Goal: Transaction & Acquisition: Purchase product/service

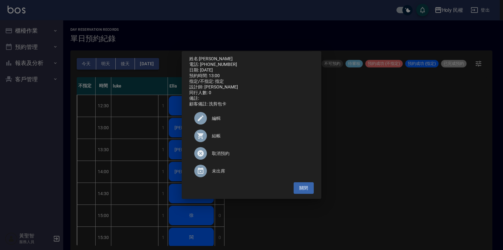
drag, startPoint x: 0, startPoint y: 0, endPoint x: 233, endPoint y: 66, distance: 242.6
click at [233, 66] on div "姓名: [PERSON_NAME] 電話: [PHONE_NUMBER] 日期: [DATE] 預約時間: 13:00 指定/不指定: 指定 設計師: [PE…" at bounding box center [251, 81] width 124 height 51
drag, startPoint x: 233, startPoint y: 66, endPoint x: 221, endPoint y: 63, distance: 12.2
drag, startPoint x: 221, startPoint y: 63, endPoint x: 247, endPoint y: 52, distance: 27.8
click at [247, 51] on div "姓名: [PERSON_NAME] 電話: [PHONE_NUMBER] 日期: [DATE] 預約時間: 13:00 指定/不指定: 指定 設計師: [PE…" at bounding box center [251, 125] width 139 height 148
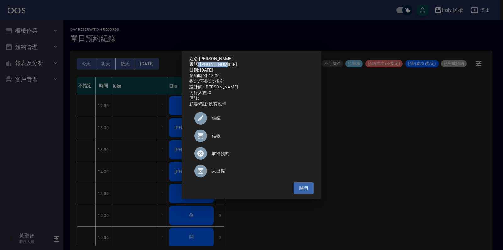
drag, startPoint x: 224, startPoint y: 63, endPoint x: 198, endPoint y: 64, distance: 25.8
click at [198, 64] on div "電話: [PHONE_NUMBER]" at bounding box center [251, 65] width 124 height 6
drag, startPoint x: 198, startPoint y: 64, endPoint x: 205, endPoint y: 63, distance: 6.7
copy div ": 0908807022"
click at [303, 190] on button "關閉" at bounding box center [303, 189] width 20 height 12
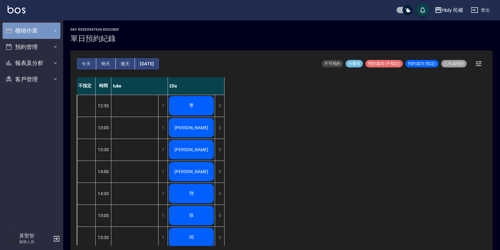
click at [35, 31] on button "櫃檯作業" at bounding box center [32, 31] width 58 height 16
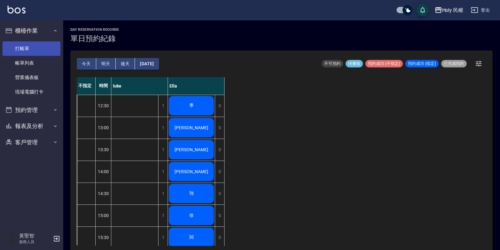
click at [32, 46] on link "打帳單" at bounding box center [32, 48] width 58 height 14
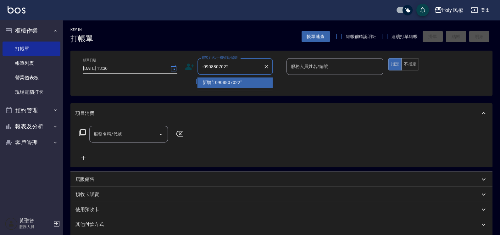
click at [206, 65] on input ": 0908807022" at bounding box center [230, 66] width 60 height 11
click at [203, 67] on input ": 0908807022" at bounding box center [230, 66] width 60 height 11
click at [203, 68] on input "0908807022" at bounding box center [230, 66] width 60 height 11
click at [234, 83] on li "[PERSON_NAME]/0908807022/null" at bounding box center [234, 82] width 75 height 10
type input "[PERSON_NAME]/0908807022/null"
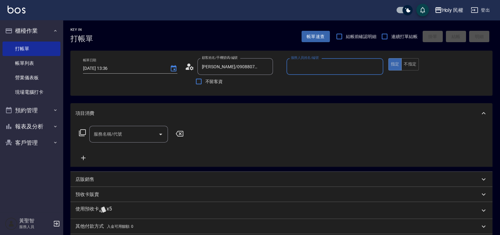
scroll to position [78, 0]
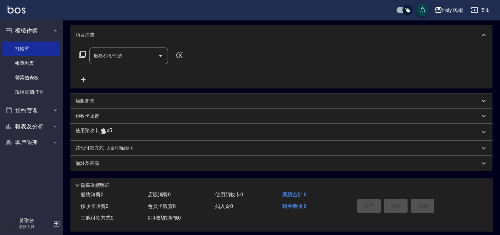
click at [257, 134] on div "使用預收卡 x5" at bounding box center [277, 131] width 404 height 9
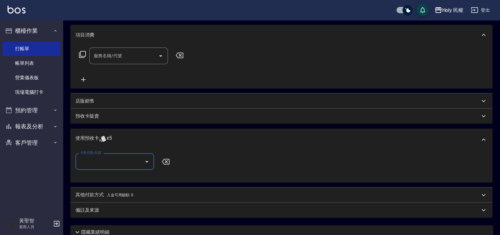
scroll to position [0, 0]
click at [134, 159] on input "卡券代號/名稱" at bounding box center [109, 161] width 63 height 11
click at [134, 180] on div "VIP洗剪髮卡6次送(頭皮水) 剩餘5張" at bounding box center [114, 177] width 79 height 10
type input "VIP洗剪髮卡6次送(頭皮水)"
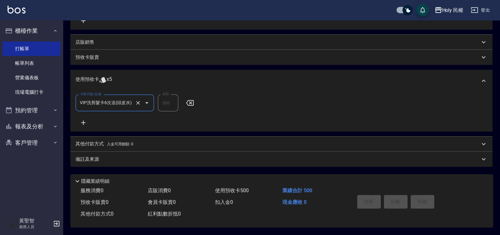
scroll to position [21, 0]
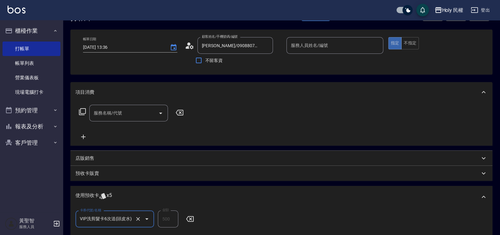
click at [320, 38] on div "服務人員姓名/編號" at bounding box center [334, 45] width 97 height 17
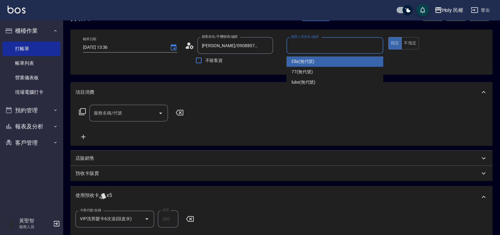
click at [314, 61] on span "Ella (無代號)" at bounding box center [302, 61] width 23 height 7
type input "Ella(無代號)"
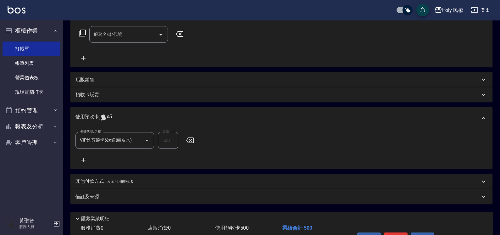
scroll to position [139, 0]
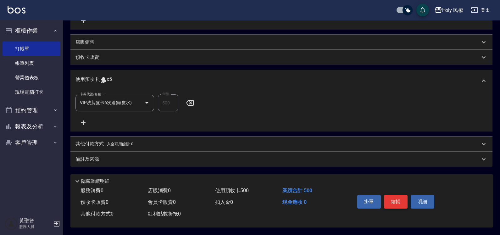
click at [402, 198] on button "結帳" at bounding box center [396, 201] width 24 height 13
